Goal: Transaction & Acquisition: Purchase product/service

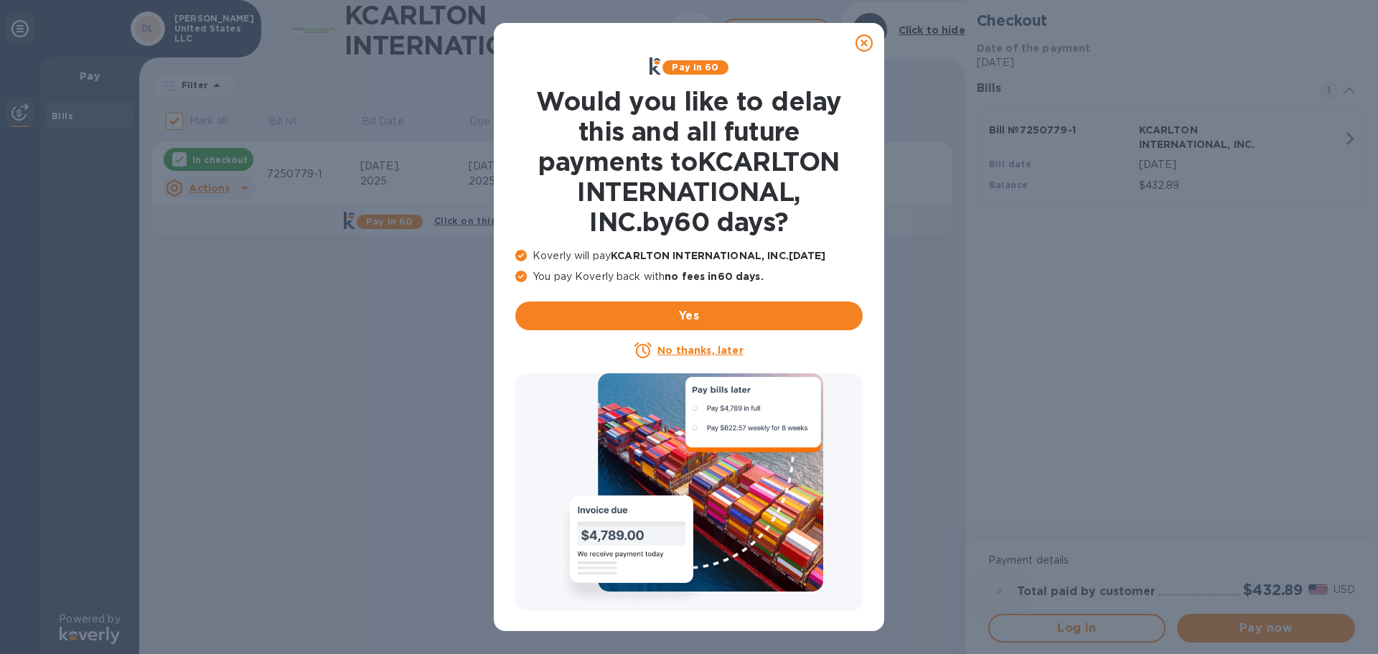
click at [860, 42] on icon at bounding box center [863, 42] width 17 height 17
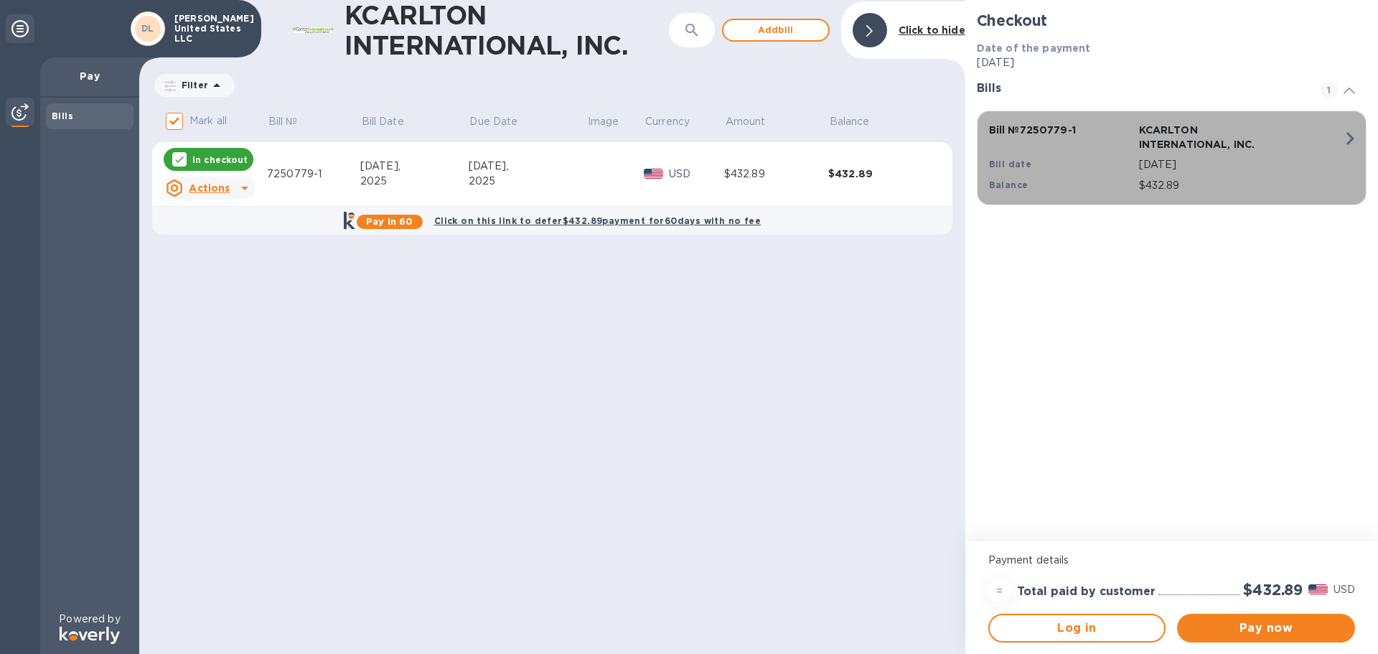
click at [1191, 149] on p "KCARLTON INTERNATIONAL, INC." at bounding box center [1211, 137] width 144 height 29
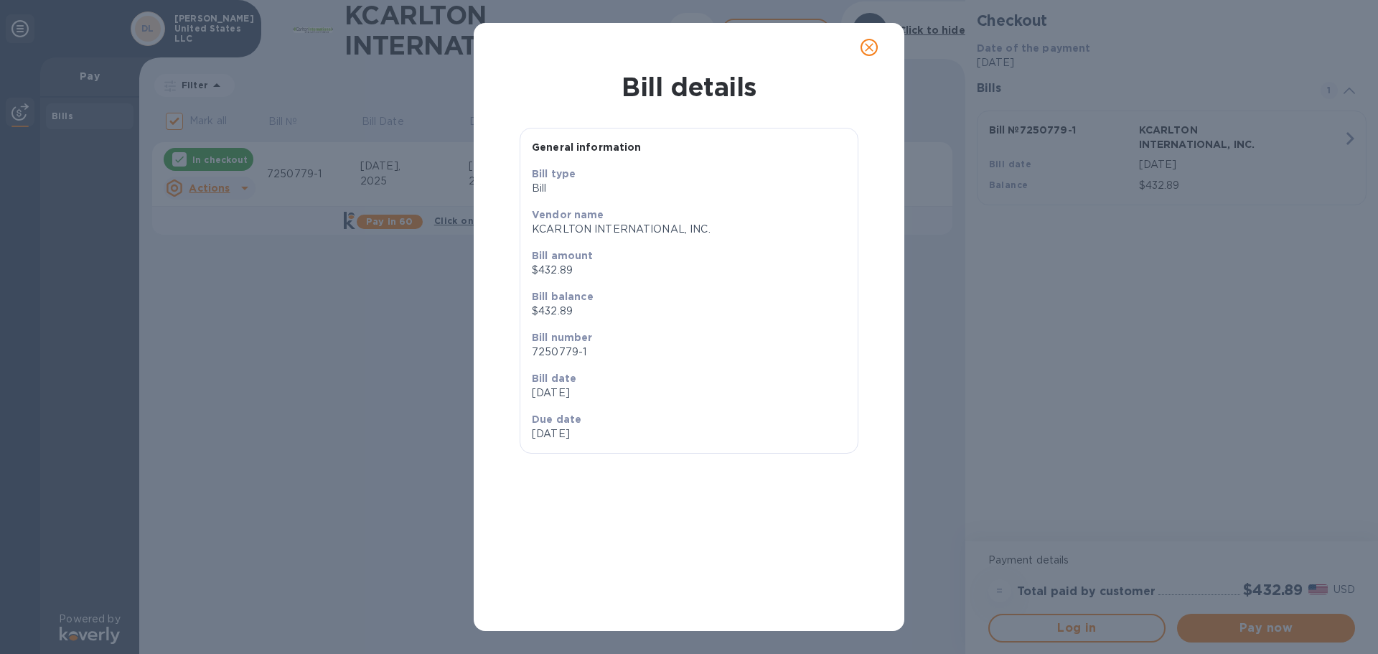
click at [867, 44] on icon "close" at bounding box center [869, 47] width 9 height 9
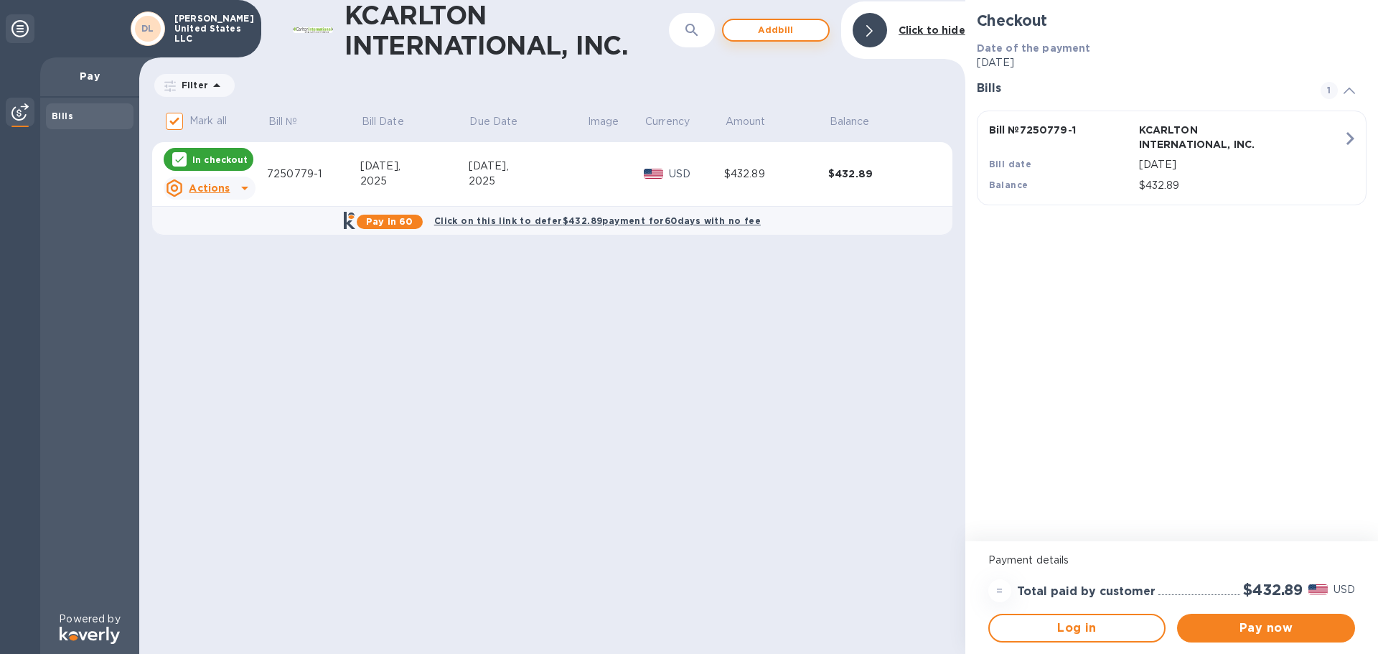
click at [800, 39] on span "Add bill" at bounding box center [776, 30] width 82 height 17
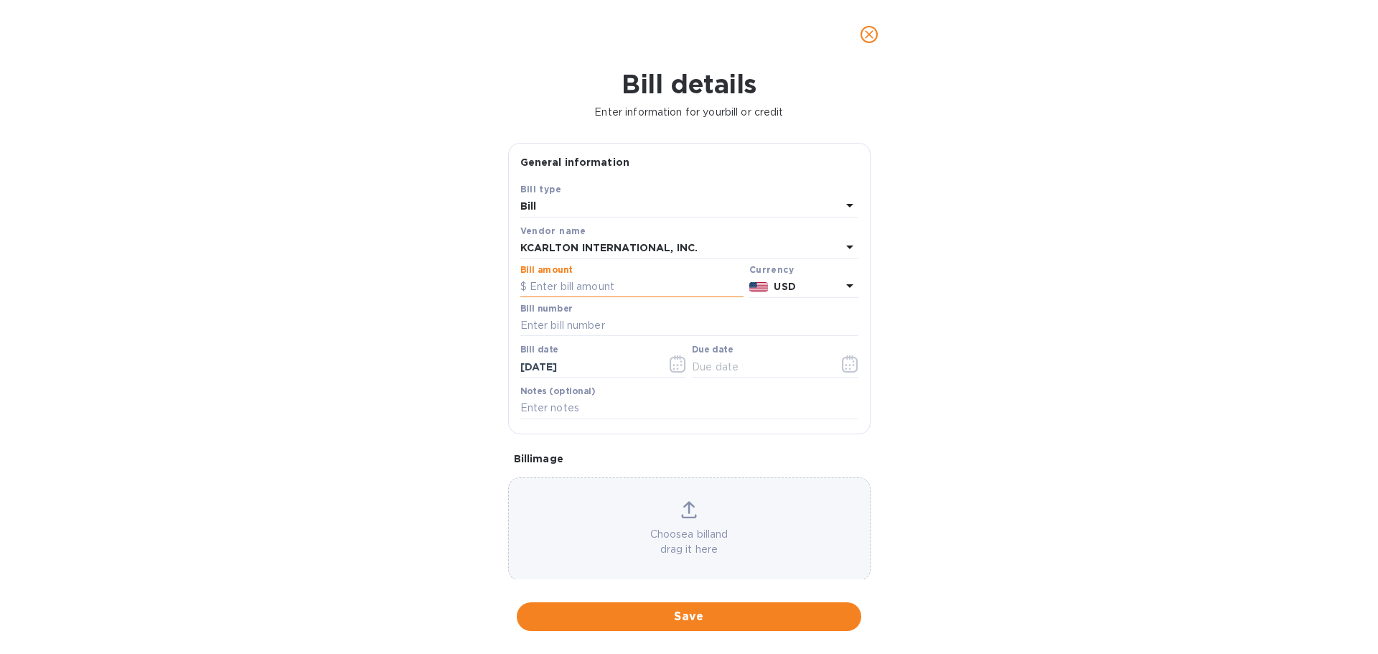
click at [549, 287] on input "text" at bounding box center [631, 287] width 223 height 22
click at [866, 30] on icon "close" at bounding box center [869, 34] width 14 height 14
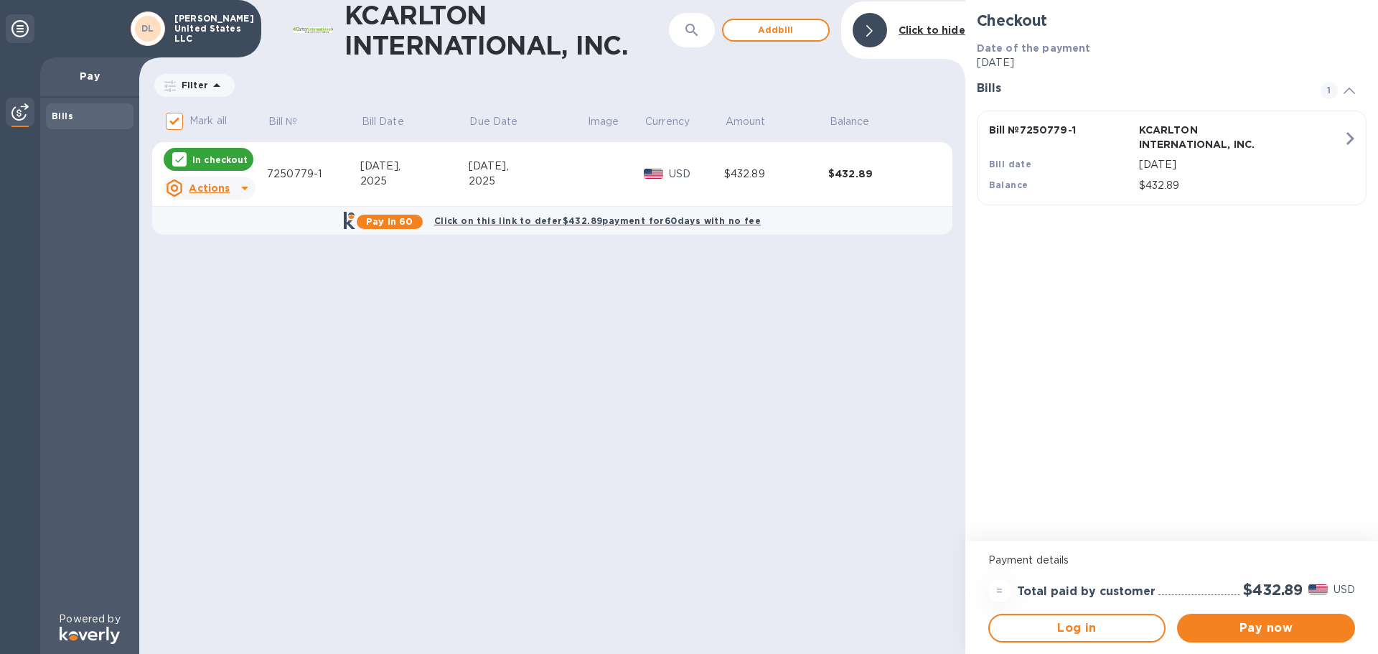
click at [516, 189] on div "2025" at bounding box center [528, 181] width 118 height 15
click at [1264, 624] on span "Pay now" at bounding box center [1265, 627] width 155 height 17
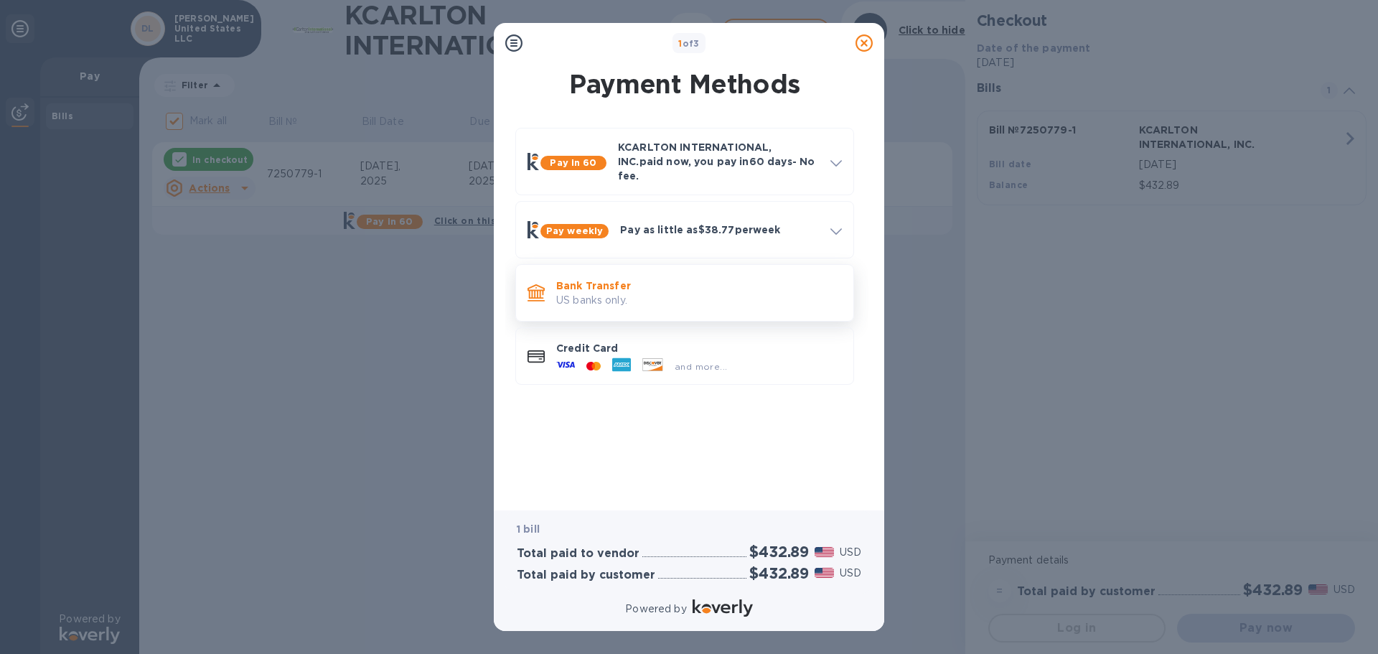
click at [677, 293] on p "US banks only." at bounding box center [699, 300] width 286 height 15
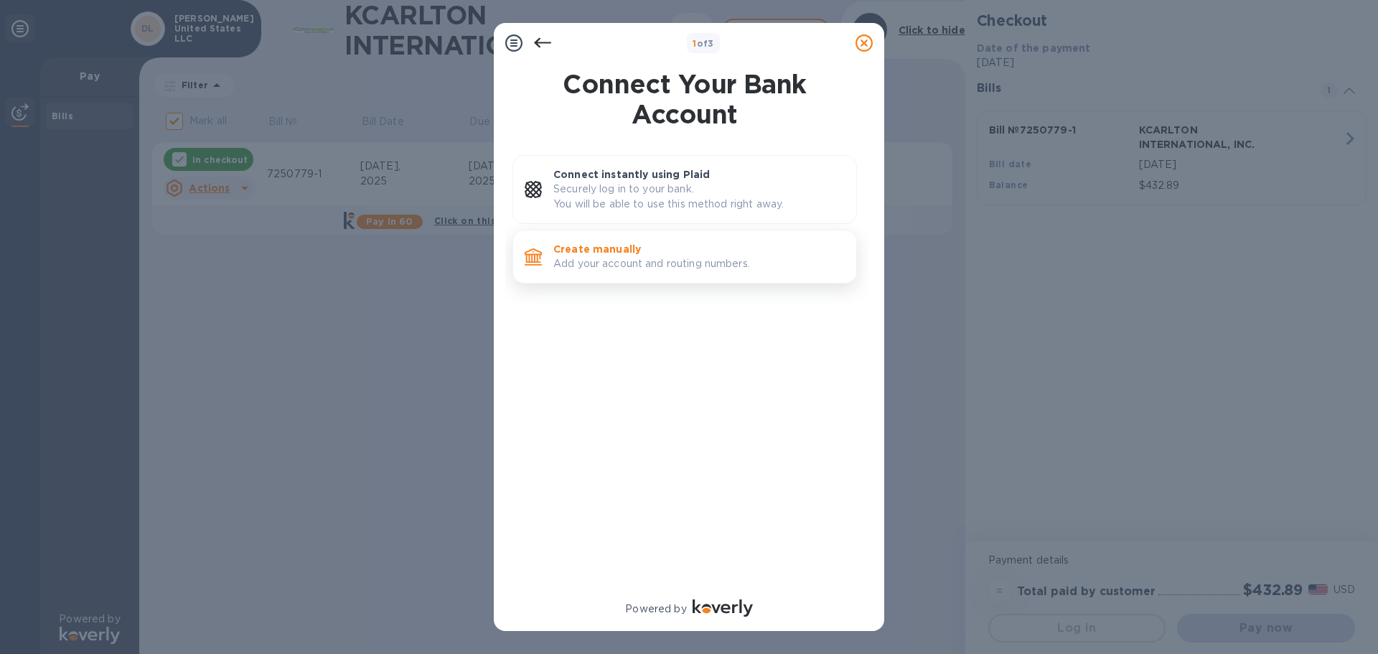
click at [657, 255] on p "Create manually" at bounding box center [698, 249] width 291 height 14
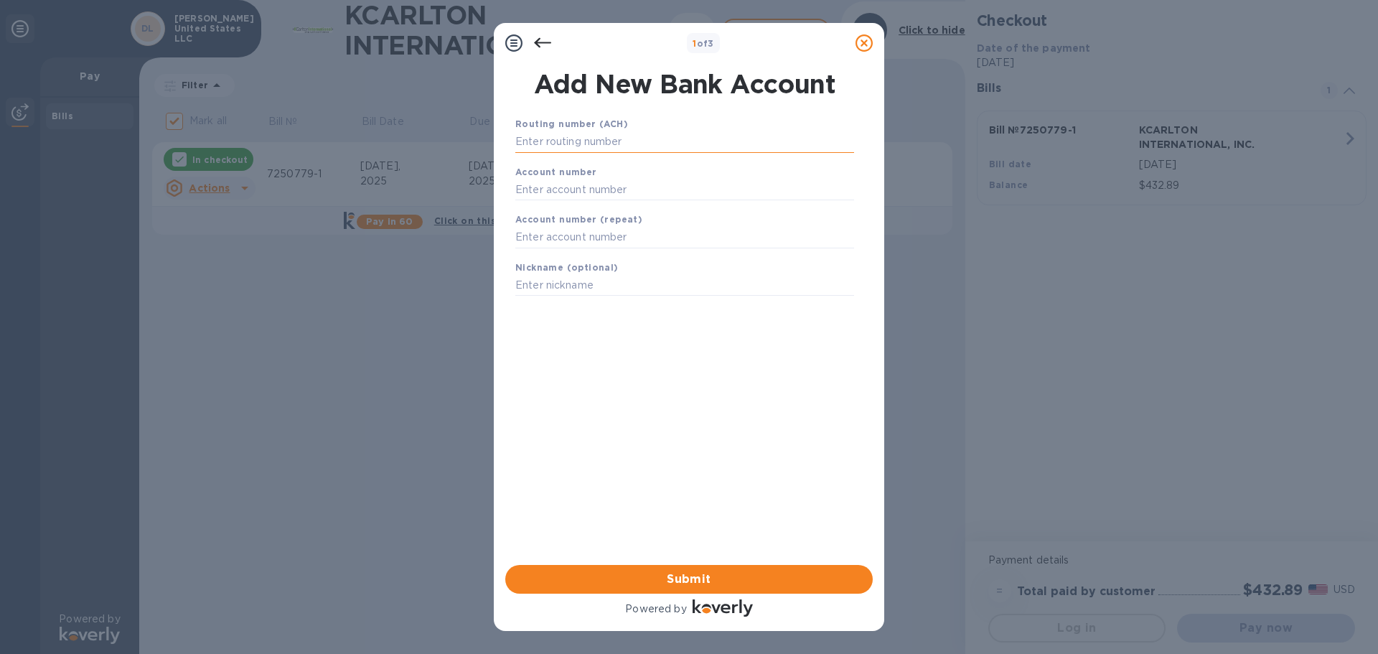
click at [675, 138] on input "text" at bounding box center [684, 142] width 339 height 22
type input "121102036"
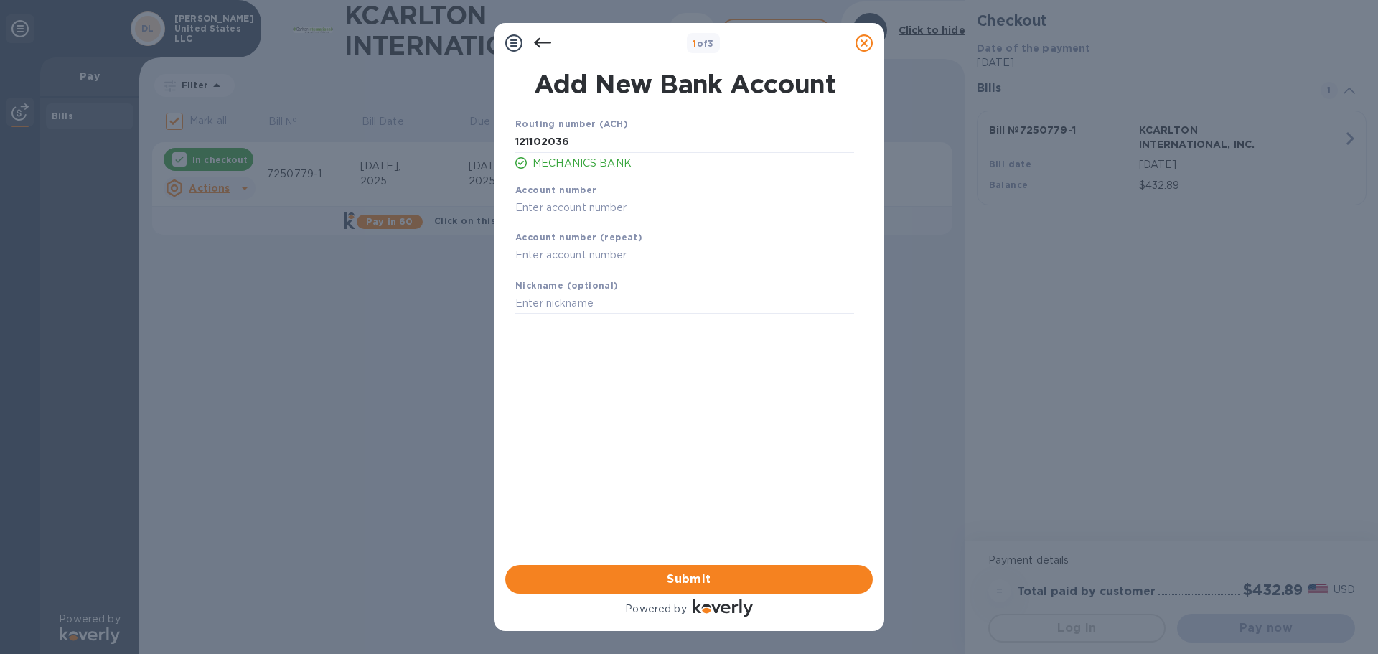
click at [631, 203] on input "text" at bounding box center [684, 208] width 339 height 22
type input "0657700941"
click at [605, 255] on input "text" at bounding box center [684, 256] width 339 height 22
type input "0657700941"
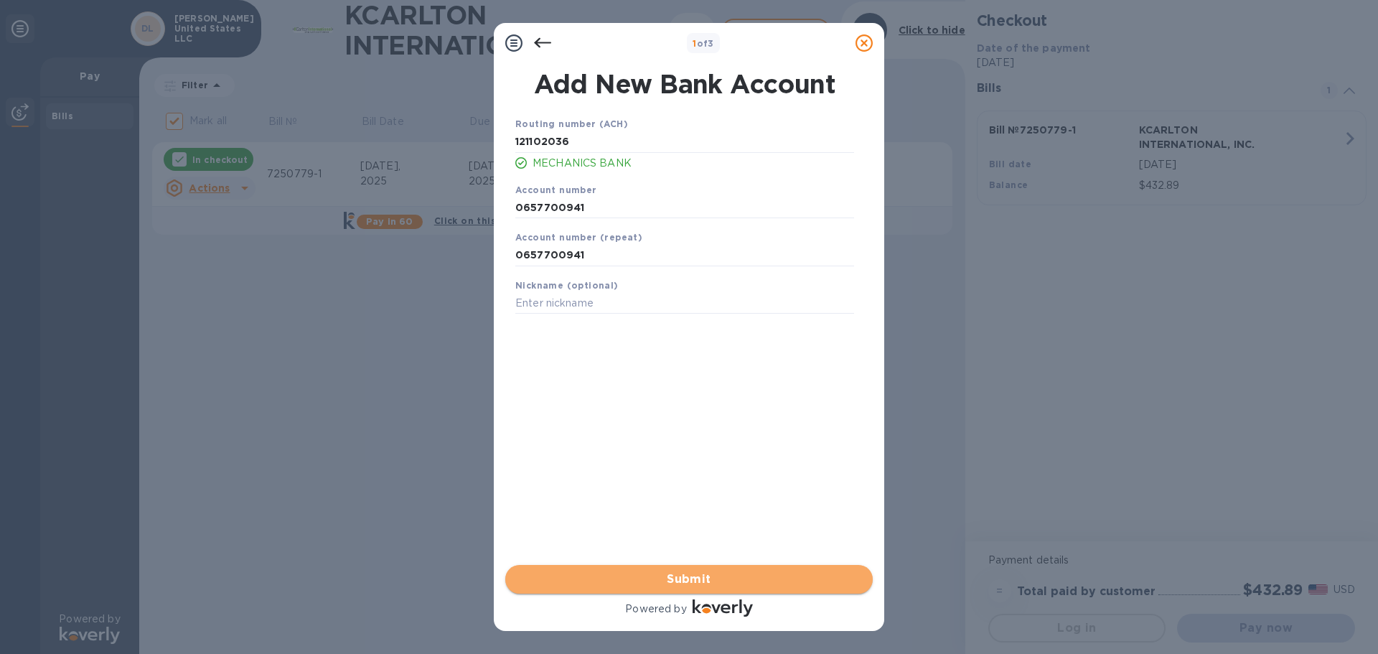
click at [668, 583] on span "Submit" at bounding box center [689, 578] width 344 height 17
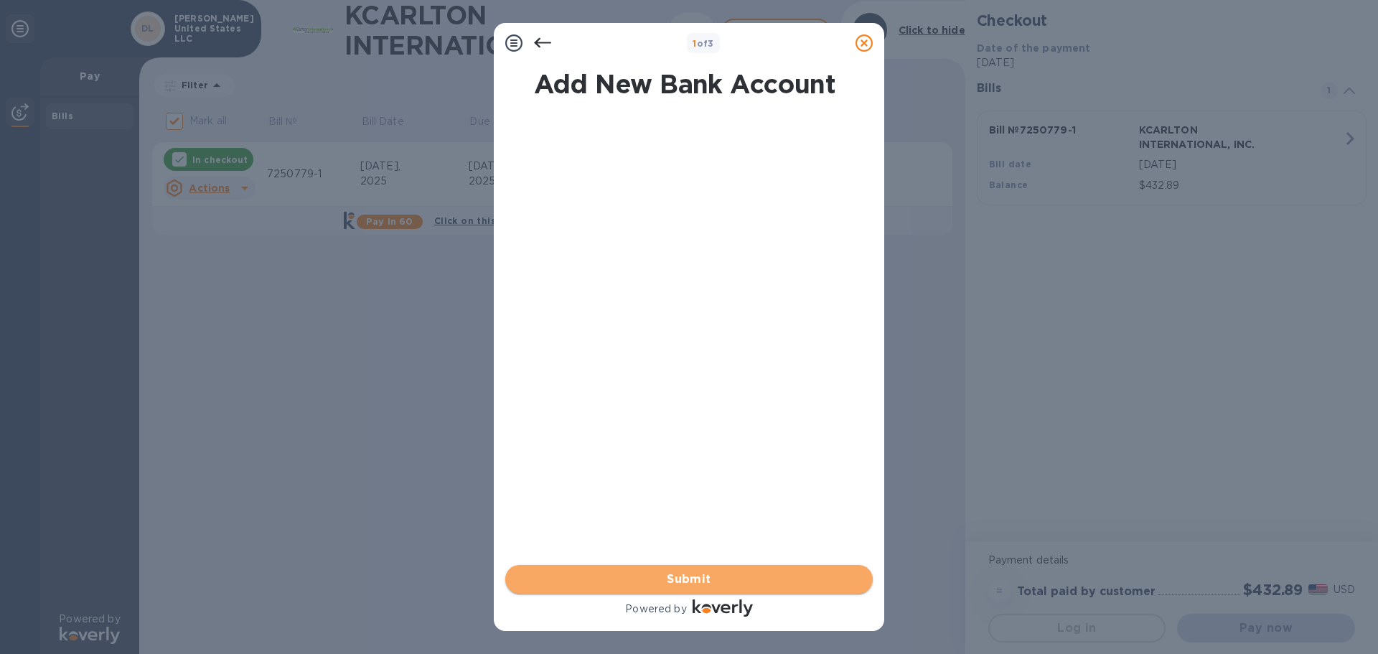
click at [668, 583] on span "Submit" at bounding box center [689, 578] width 344 height 17
